Goal: Task Accomplishment & Management: Complete application form

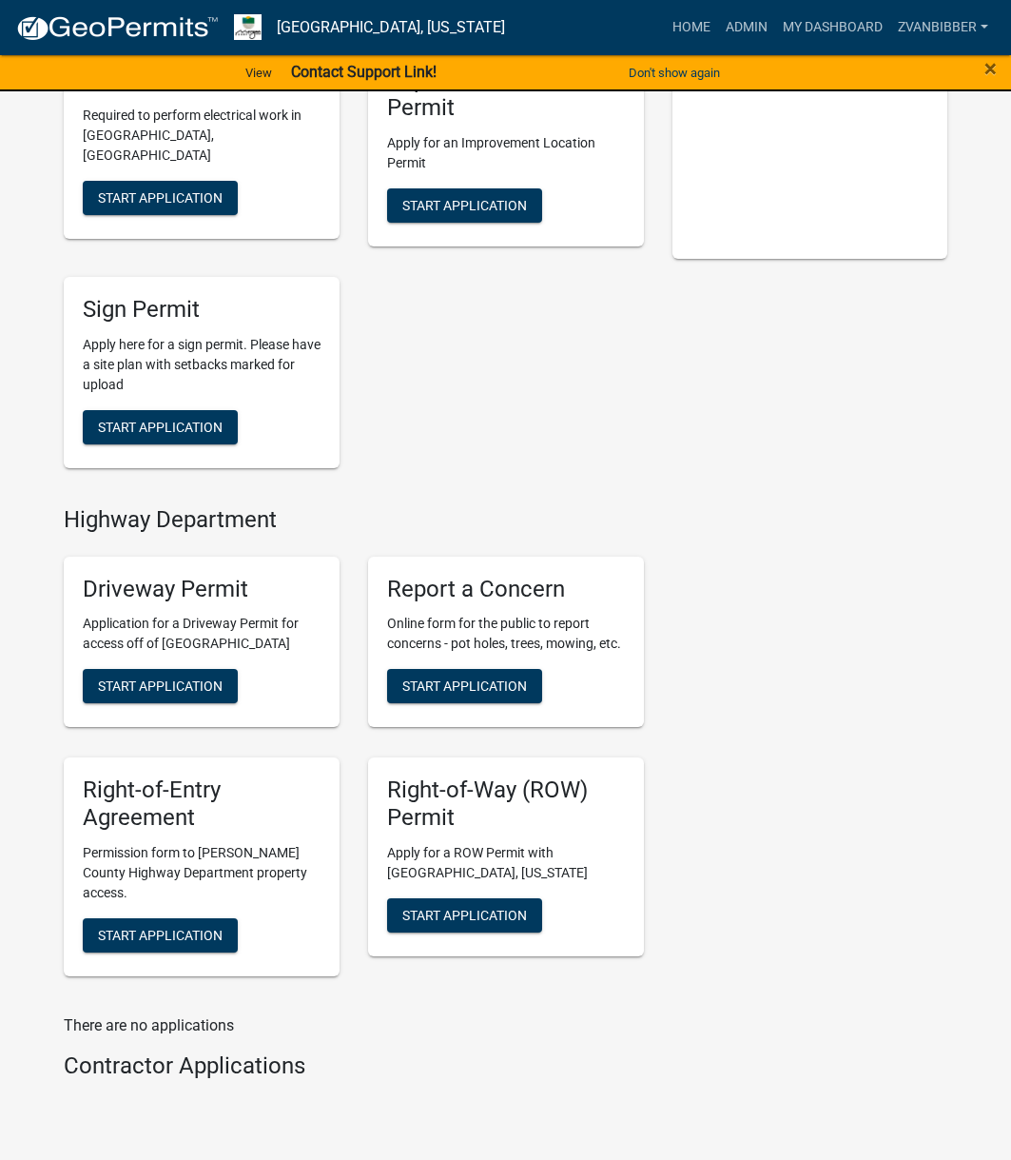
scroll to position [615, 0]
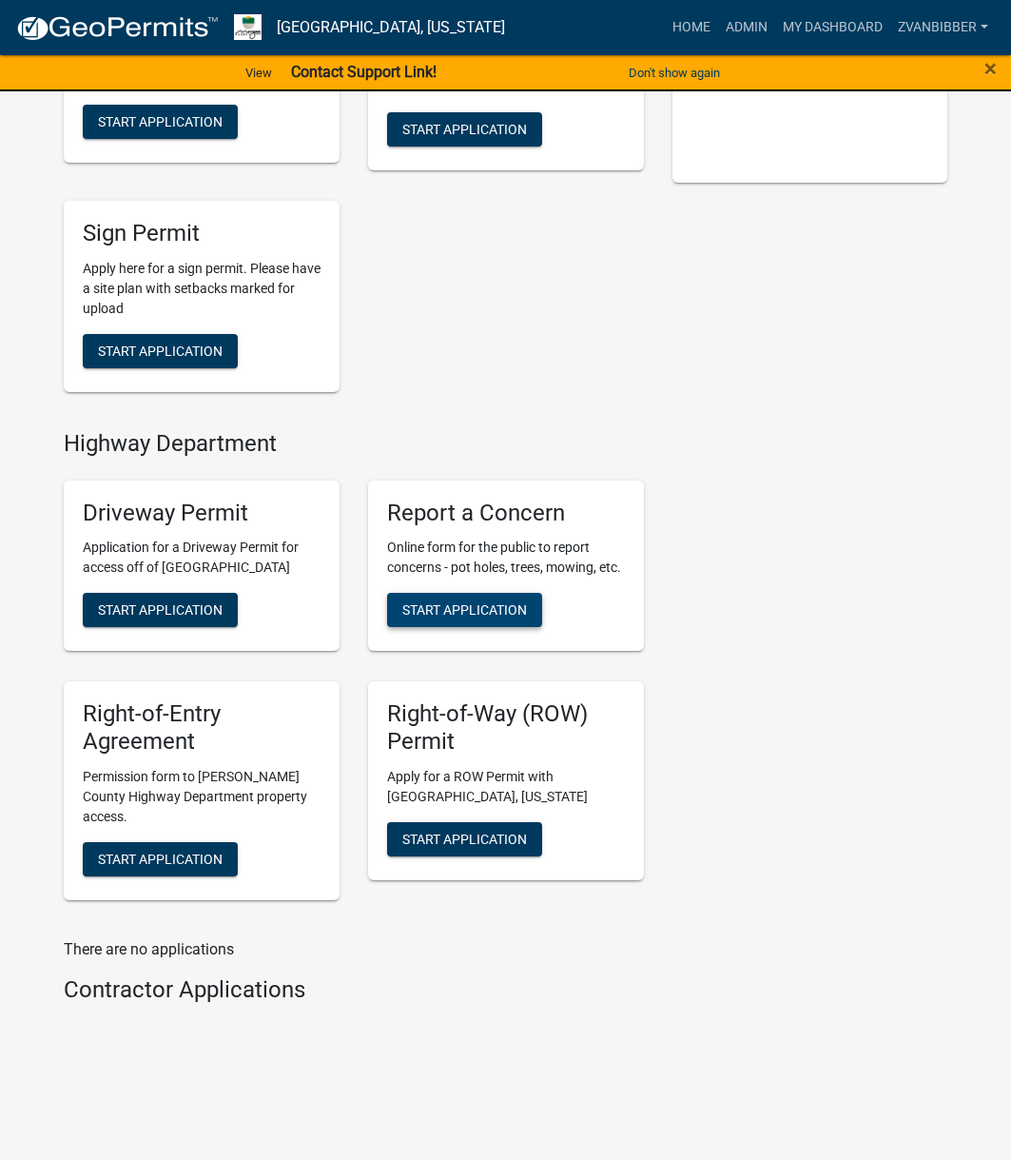
click at [521, 610] on span "Start Application" at bounding box center [464, 609] width 125 height 15
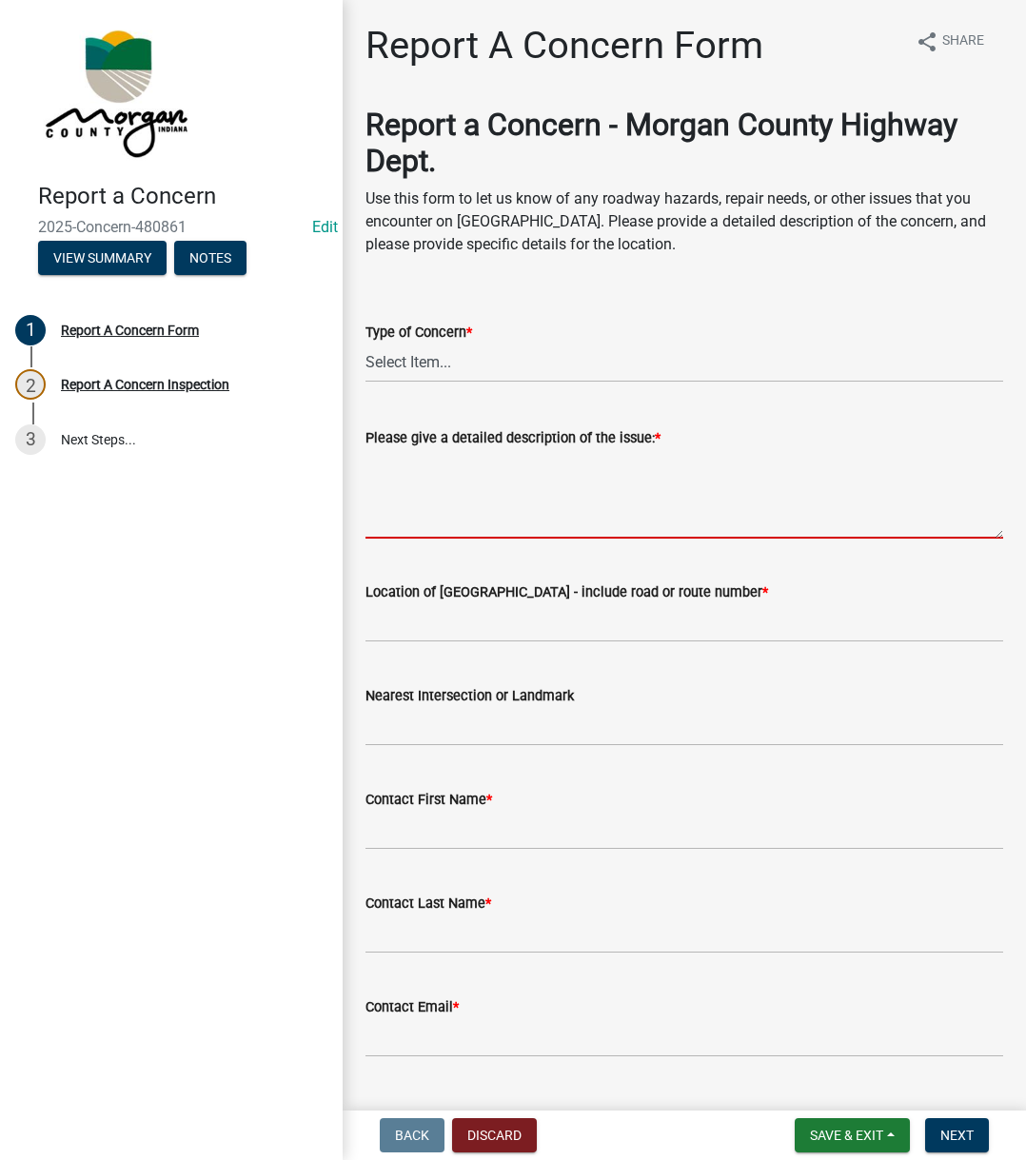
click at [457, 470] on textarea "Please give a detailed description of the issue: *" at bounding box center [683, 493] width 637 height 89
paste textarea "Dead deer in the road at [GEOGRAPHIC_DATA]"
type textarea "Dead deer in the road at [GEOGRAPHIC_DATA]"
click at [460, 349] on select "Select Item... Pot Hole Patching Ditch Tree Sign Mowing Culvert Other" at bounding box center [683, 362] width 637 height 39
click at [365, 343] on select "Select Item... Pot Hole Patching Ditch Tree Sign Mowing Culvert Other" at bounding box center [683, 362] width 637 height 39
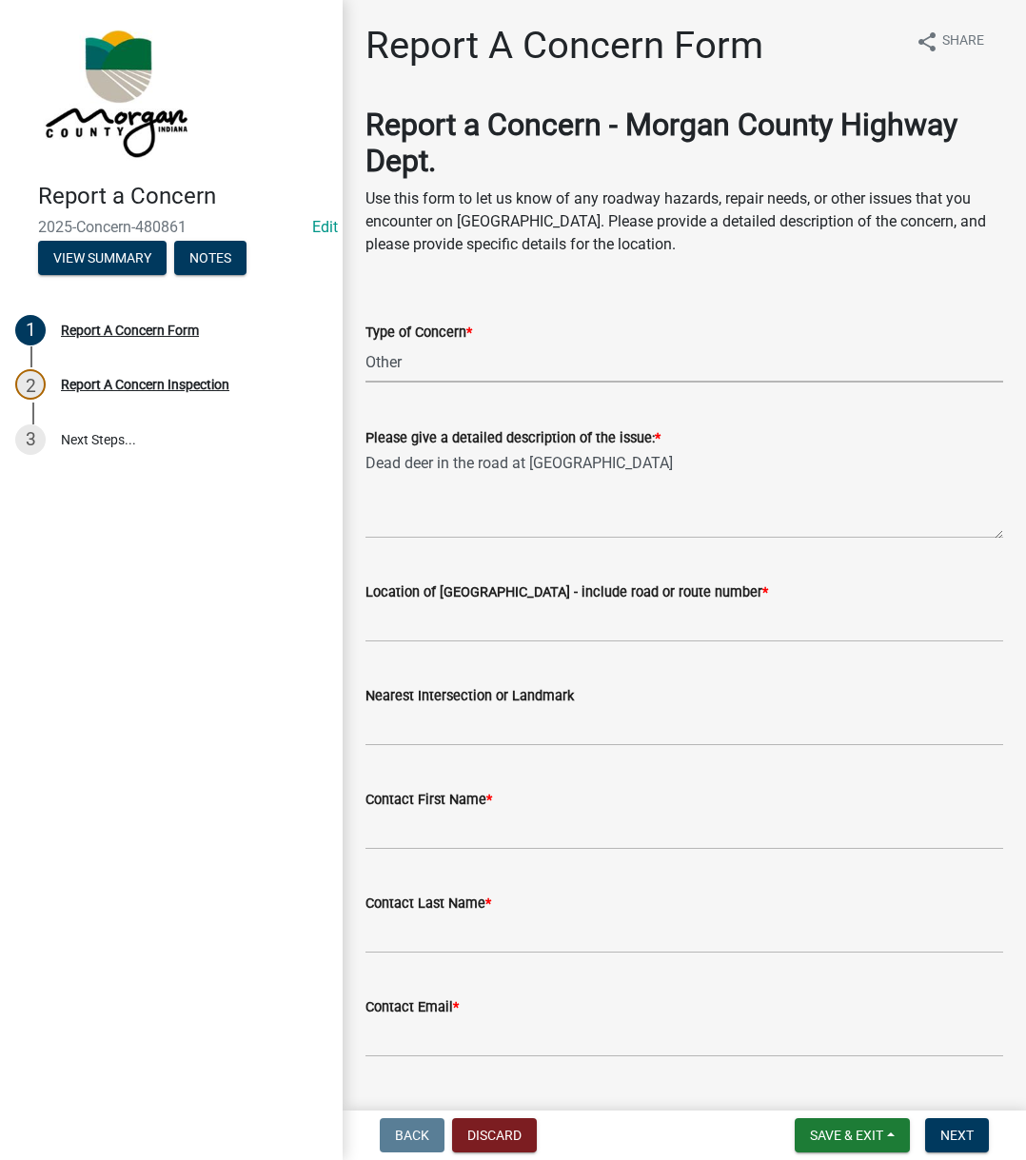
select select "3582e9dc-d8cd-4526-a2d9-157cc62522fd"
click at [424, 614] on input "Location of [GEOGRAPHIC_DATA] - include road or route number *" at bounding box center [683, 622] width 637 height 39
type input "8360 New Harmony"
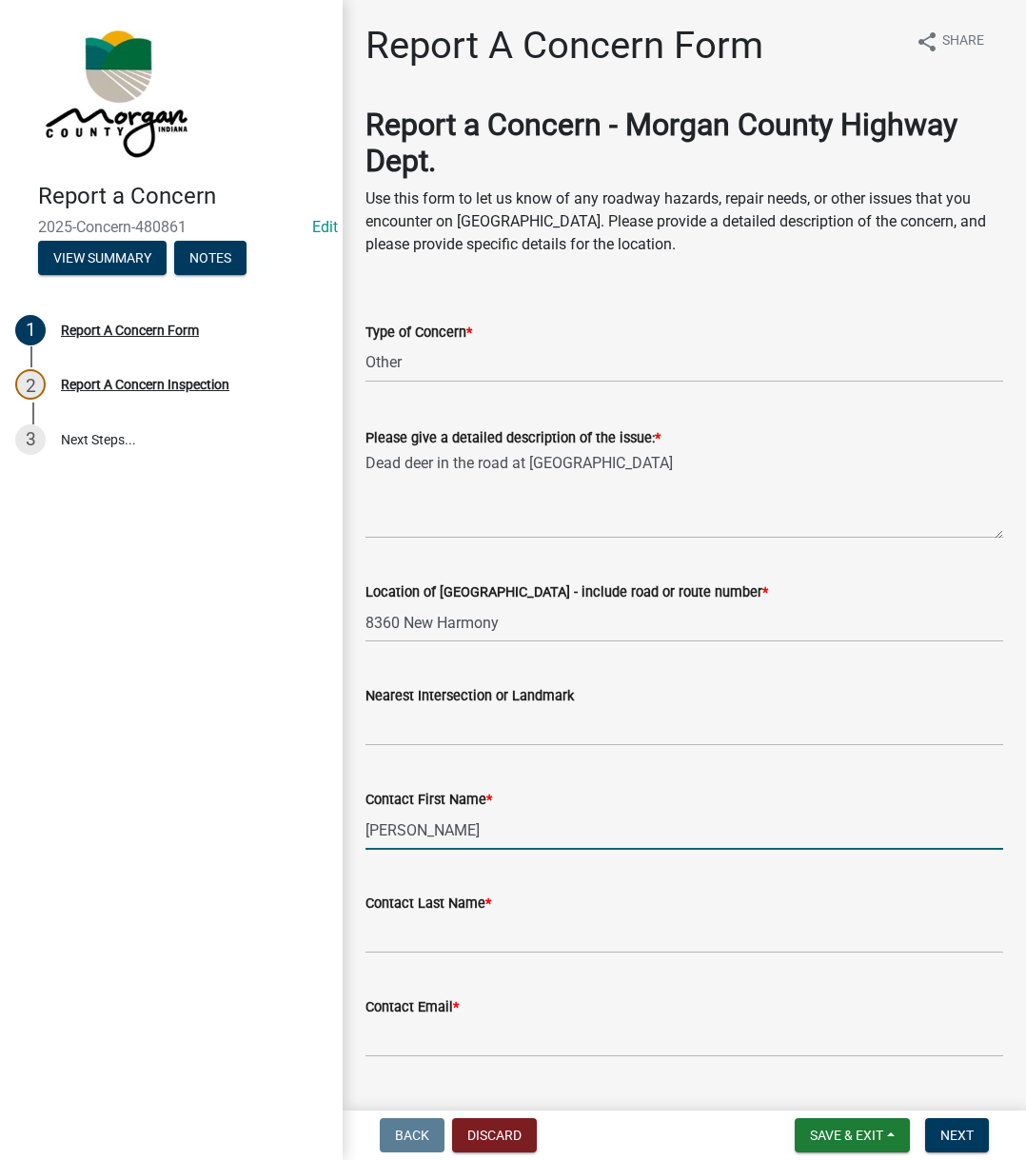
type input "[PERSON_NAME]"
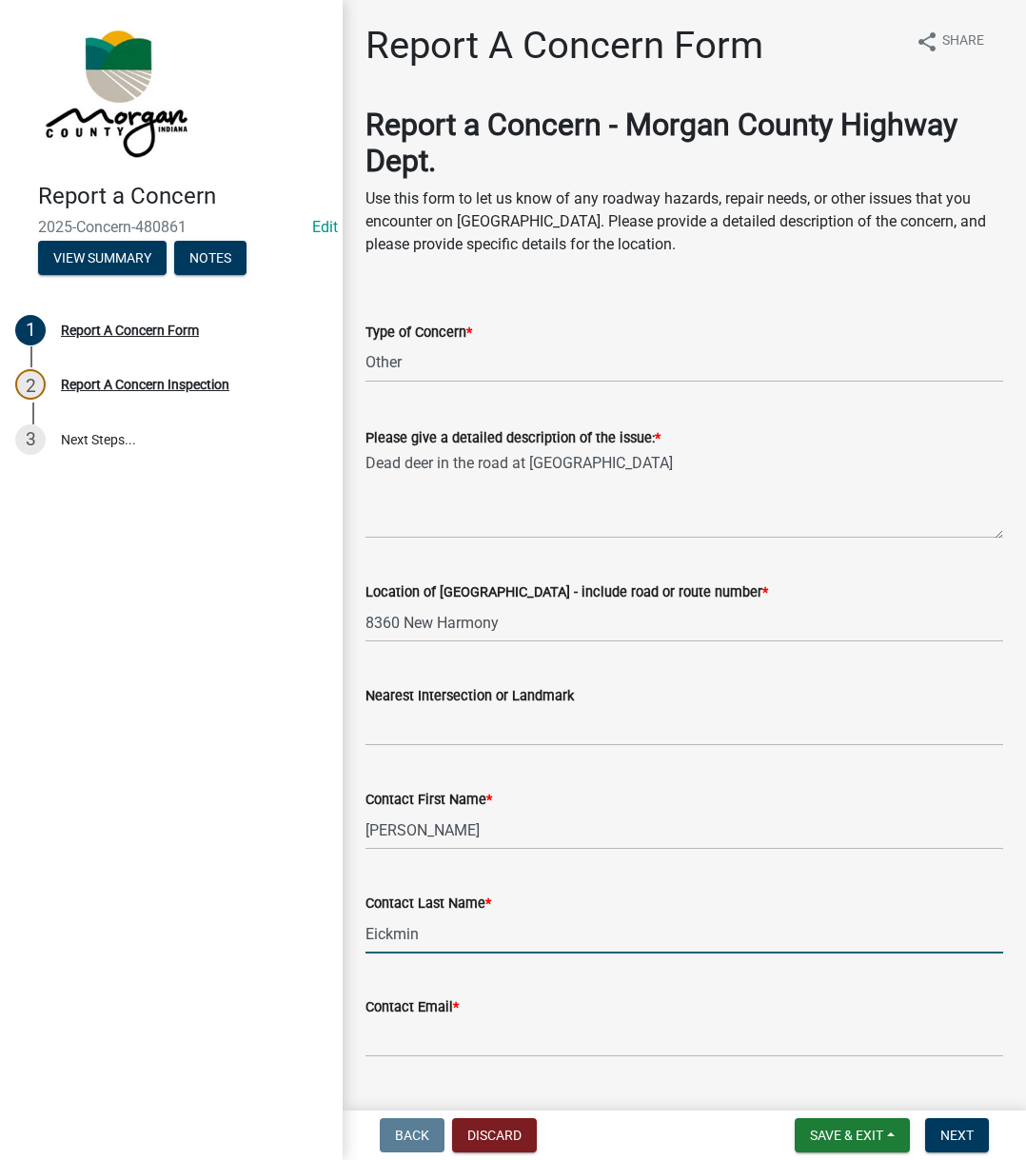
type input "Eickmin"
type input "[EMAIL_ADDRESS][DOMAIN_NAME]"
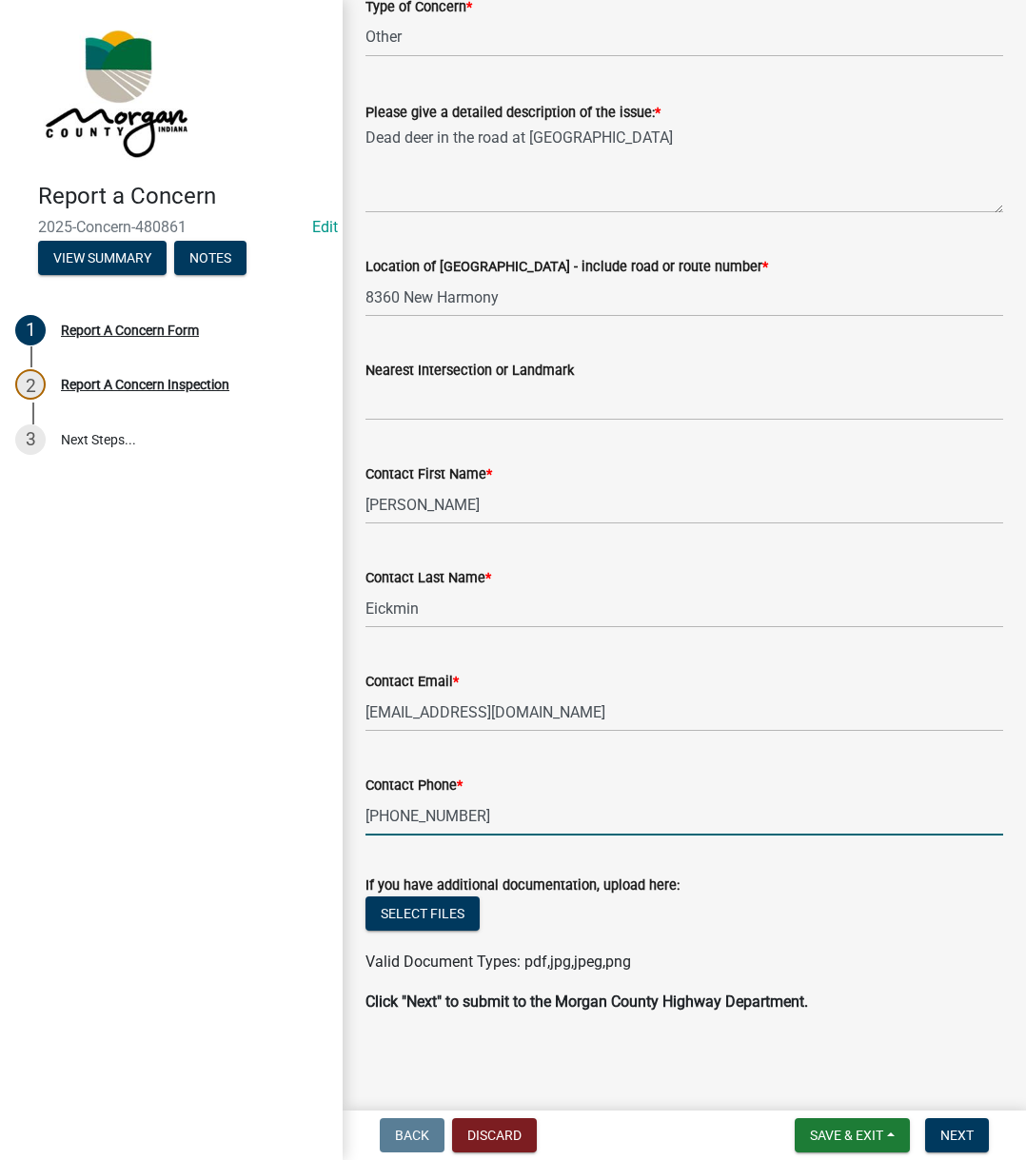
type input "[PHONE_NUMBER]"
click at [952, 1127] on span "Next" at bounding box center [956, 1134] width 33 height 15
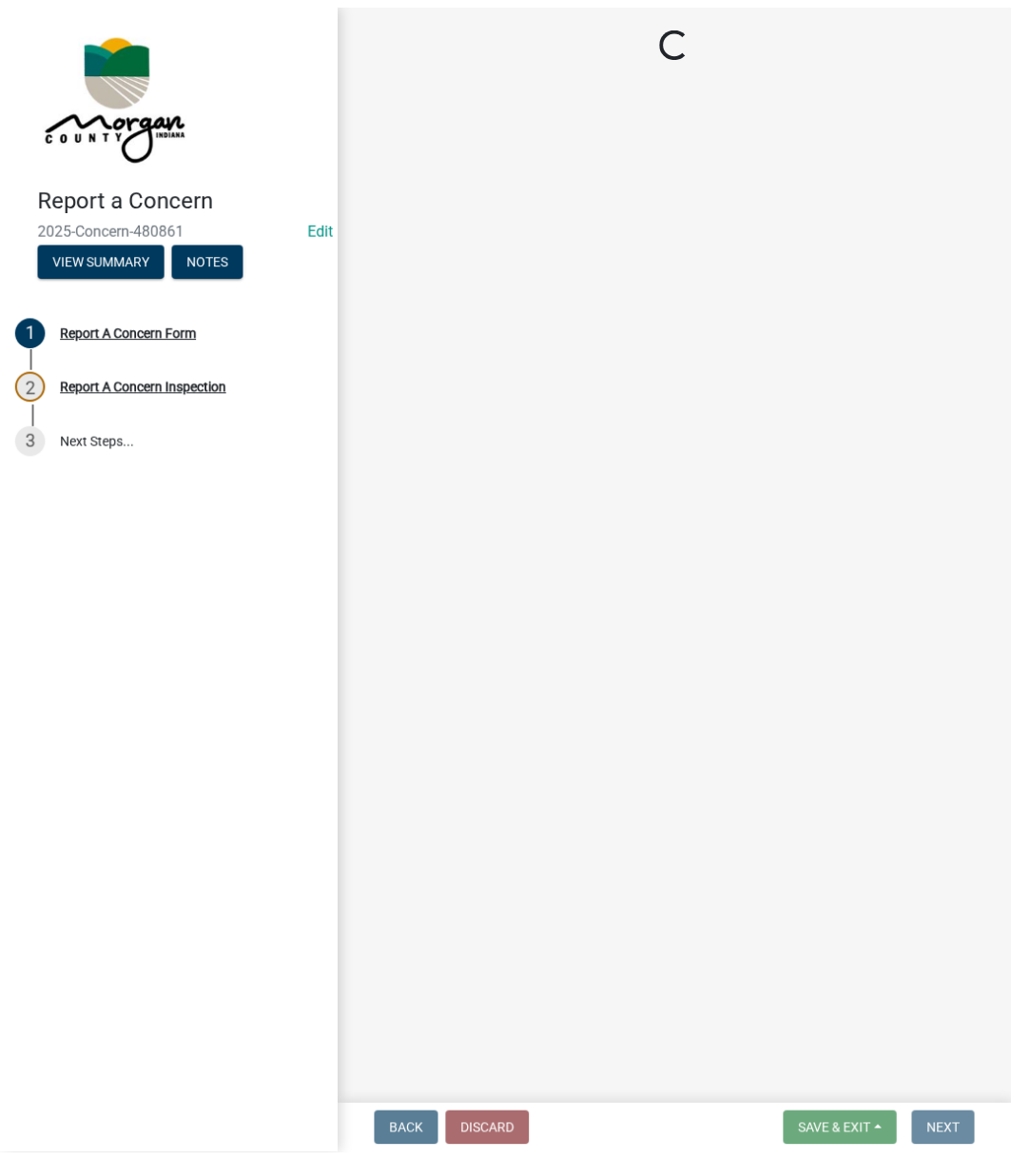
scroll to position [0, 0]
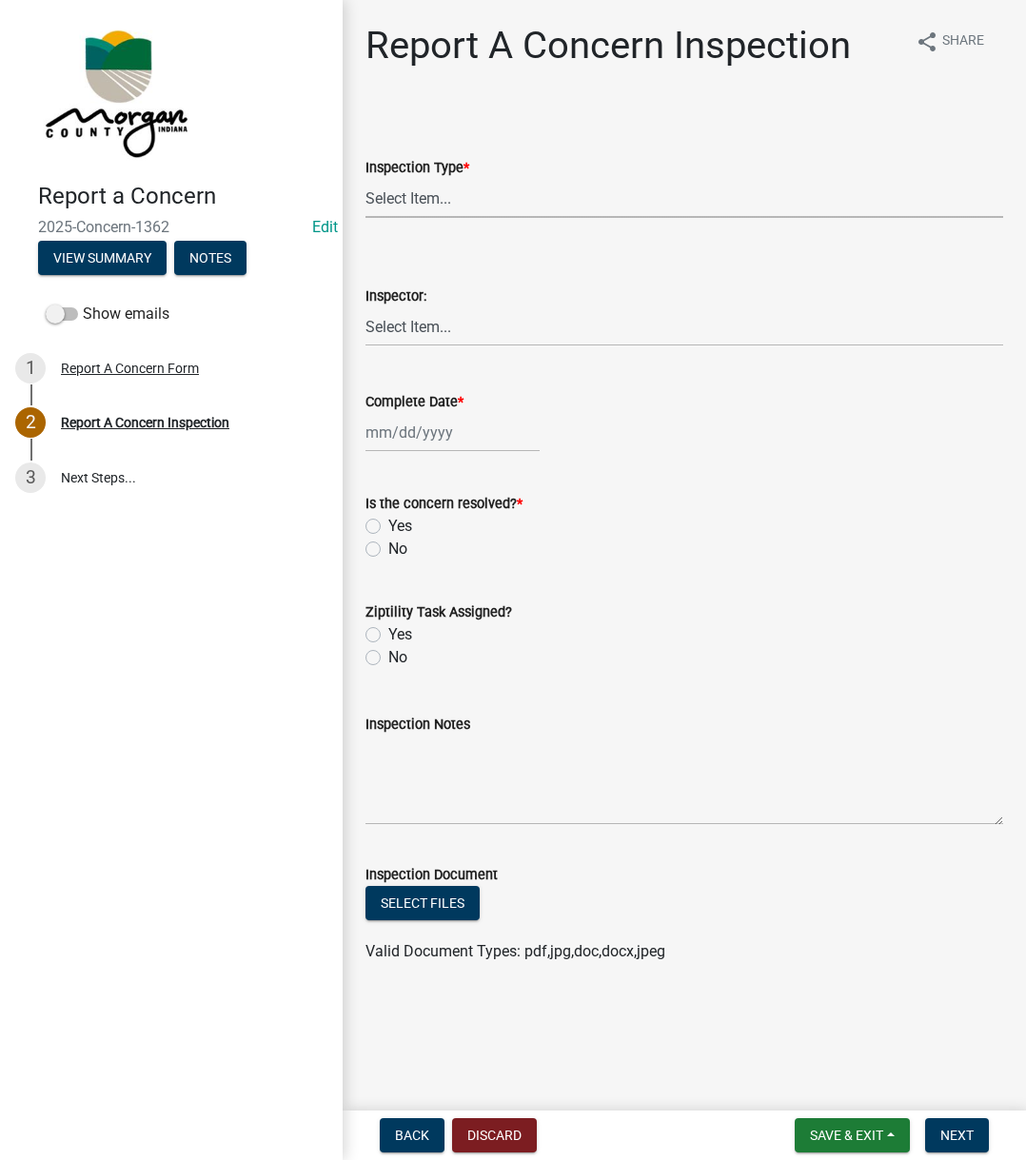
click at [500, 192] on select "Select Item... Pot Hole Patching Ditch Tree Sign Mowing Culvert Other" at bounding box center [683, 198] width 637 height 39
click at [365, 179] on select "Select Item... Pot Hole Patching Ditch Tree Sign Mowing Culvert Other" at bounding box center [683, 198] width 637 height 39
select select "3582e9dc-d8cd-4526-a2d9-157cc62522fd"
click at [392, 302] on label "Inspector:" at bounding box center [395, 296] width 61 height 13
click at [392, 307] on select "Select Item... [PERSON_NAME] [PERSON_NAME] [PERSON_NAME] [PERSON_NAME] [PERSON_…" at bounding box center [683, 326] width 637 height 39
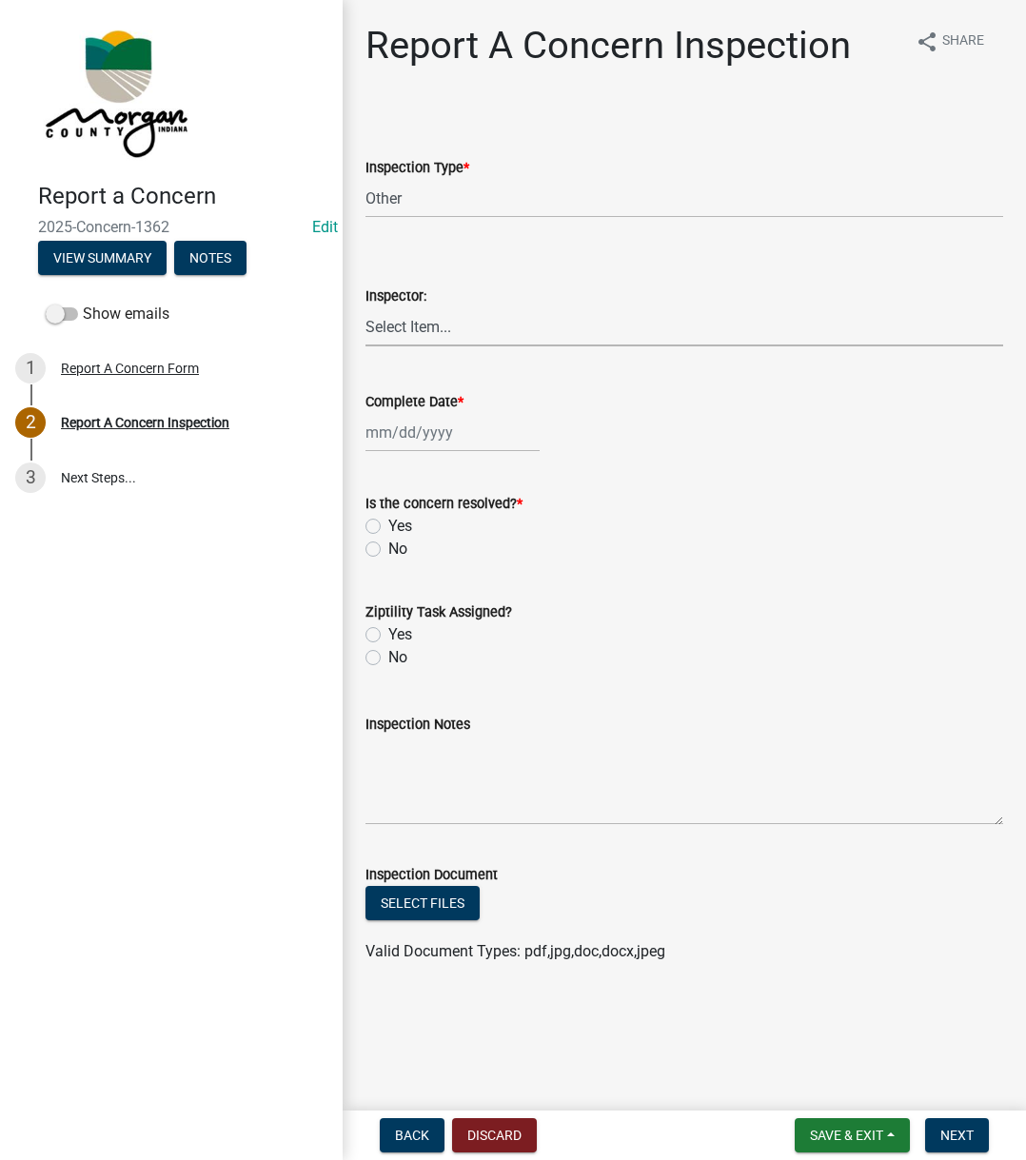
click at [387, 324] on select "Select Item... [PERSON_NAME] [PERSON_NAME] [PERSON_NAME] [PERSON_NAME] [PERSON_…" at bounding box center [683, 326] width 637 height 39
click at [365, 307] on select "Select Item... [PERSON_NAME] [PERSON_NAME] [PERSON_NAME] [PERSON_NAME] [PERSON_…" at bounding box center [683, 326] width 637 height 39
select select "742eb044-fc58-4034-b35e-1550e746fcda"
select select "9"
select select "2025"
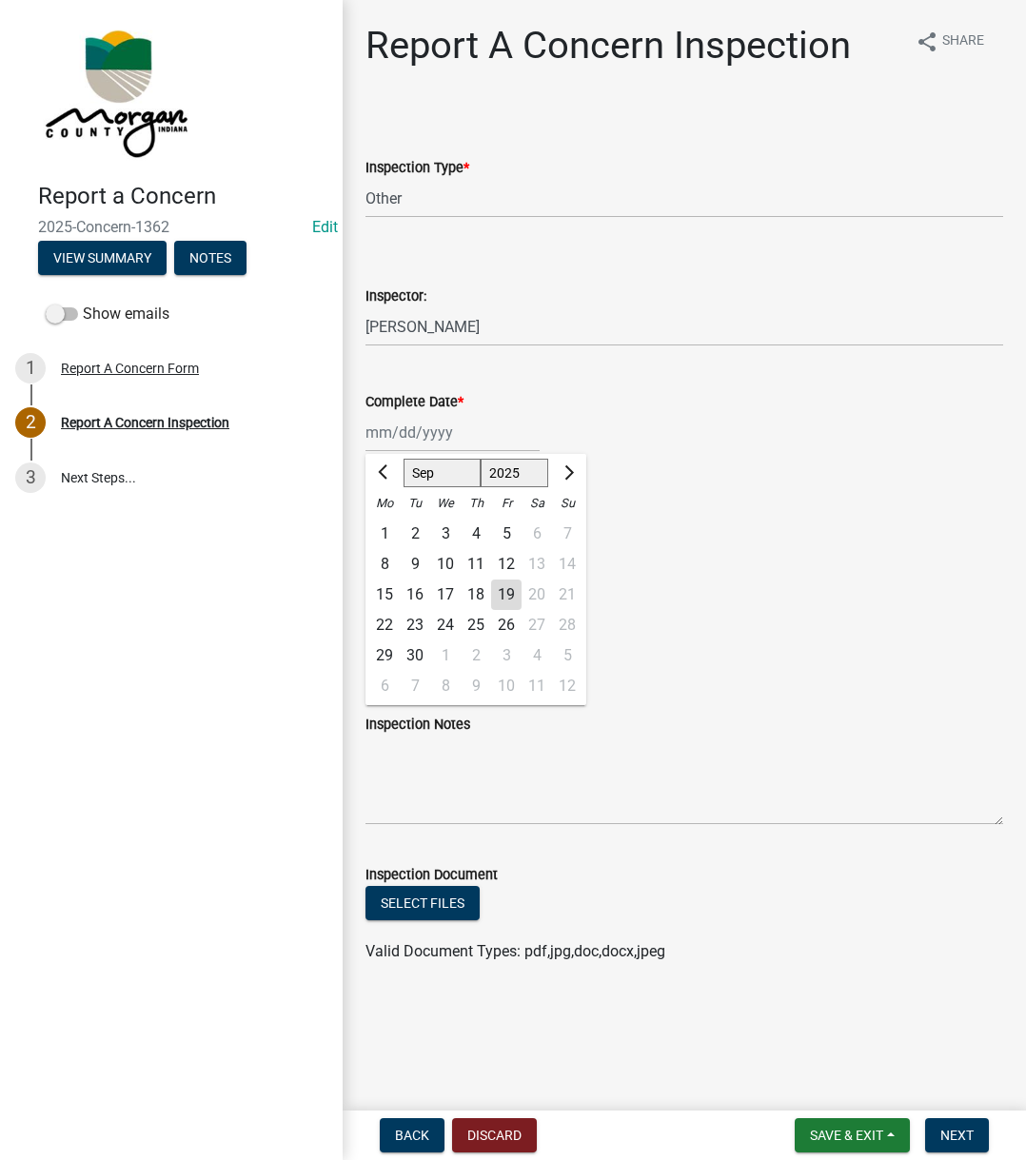
drag, startPoint x: 430, startPoint y: 425, endPoint x: 426, endPoint y: 438, distance: 12.9
click at [430, 424] on div "[PERSON_NAME] Feb Mar Apr [PERSON_NAME][DATE] Oct Nov [DATE] 1526 1527 1528 152…" at bounding box center [452, 432] width 174 height 39
click at [507, 597] on div "19" at bounding box center [506, 594] width 30 height 30
type input "[DATE]"
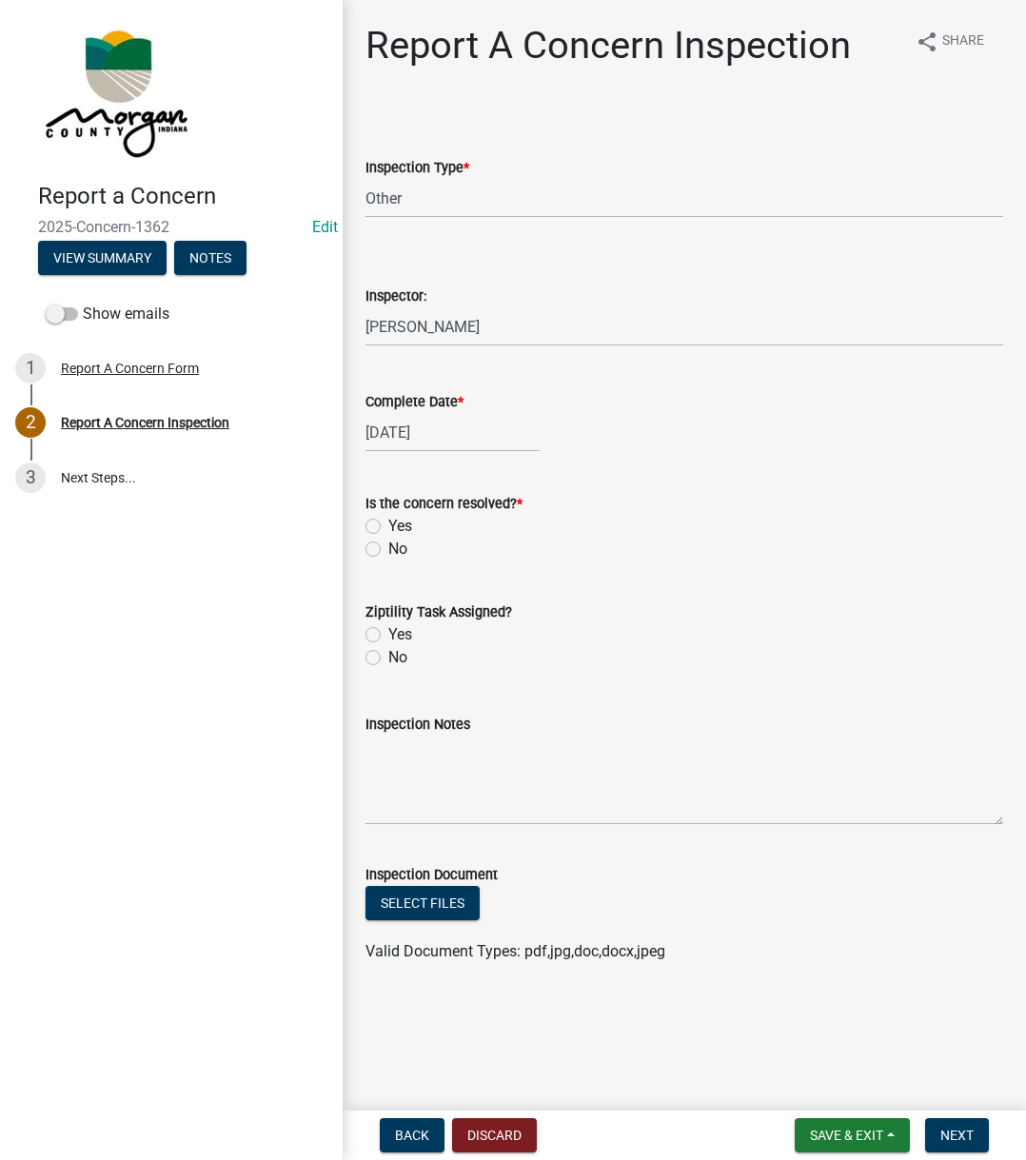
click at [388, 522] on label "Yes" at bounding box center [400, 526] width 24 height 23
click at [388, 522] on input "Yes" at bounding box center [394, 521] width 12 height 12
radio input "true"
click at [388, 634] on label "Yes" at bounding box center [400, 634] width 24 height 23
click at [388, 634] on input "Yes" at bounding box center [394, 629] width 12 height 12
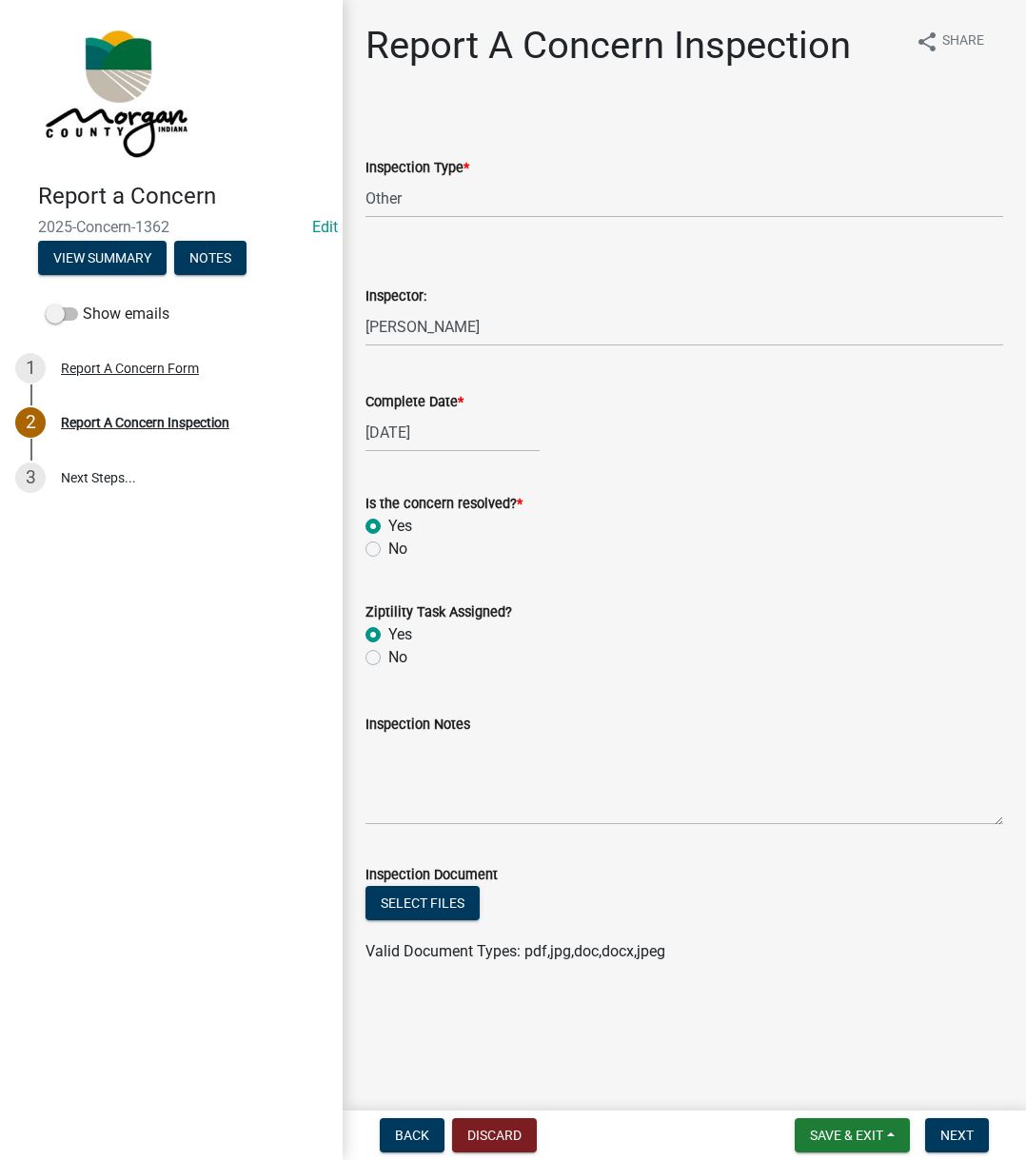
radio input "true"
click at [436, 768] on textarea "Inspection Notes" at bounding box center [683, 779] width 637 height 89
type textarea "Sent to D1"
click at [988, 1139] on button "Next" at bounding box center [957, 1135] width 64 height 34
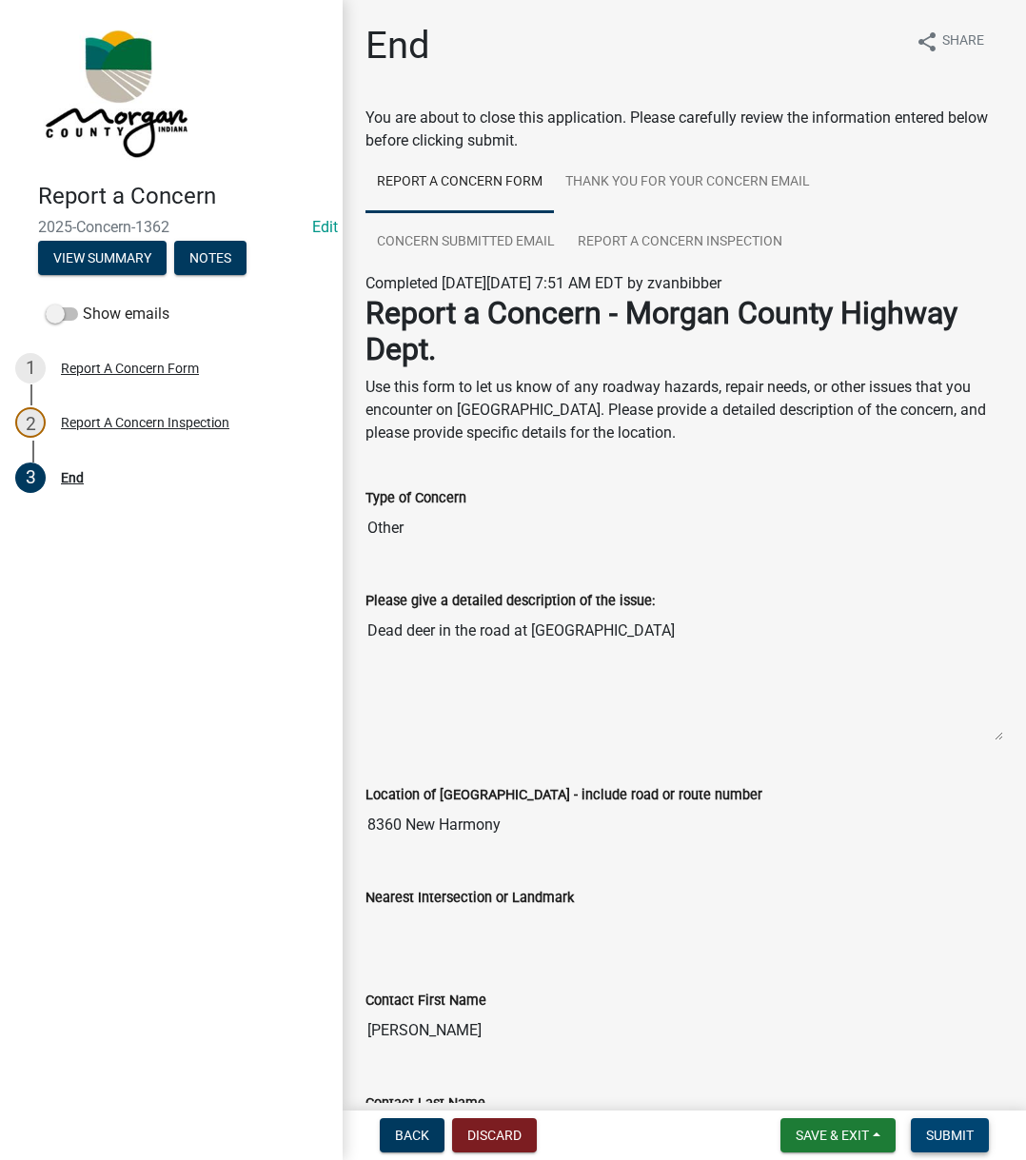
click at [988, 1140] on button "Submit" at bounding box center [949, 1135] width 78 height 34
